Goal: Navigation & Orientation: Find specific page/section

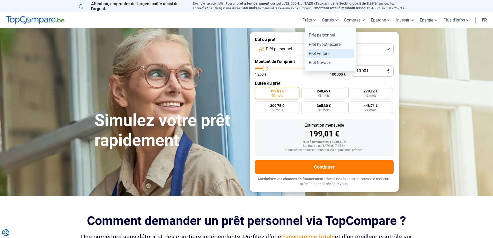
click at [327, 58] on link "Prêt voiture" at bounding box center [331, 53] width 48 height 9
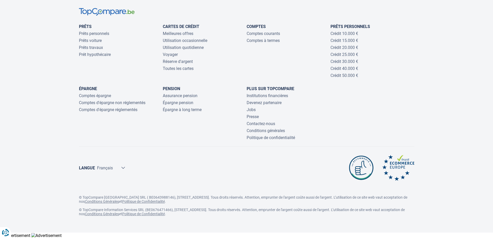
scroll to position [1681, 0]
click at [100, 43] on link "Prêts voiture" at bounding box center [90, 40] width 23 height 5
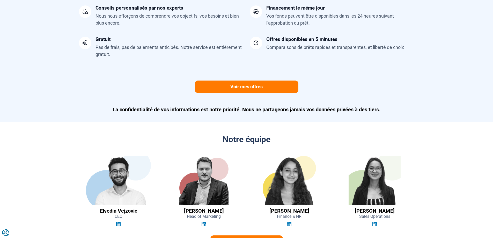
scroll to position [1316, 0]
